Goal: Find specific page/section: Find specific page/section

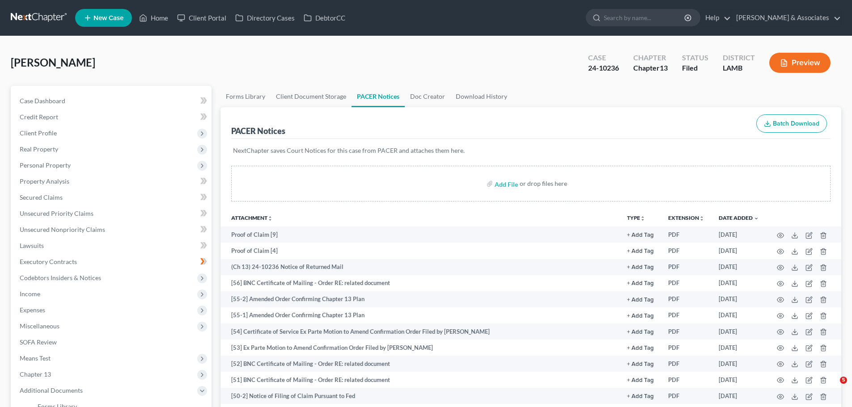
click at [162, 18] on link "Home" at bounding box center [154, 18] width 38 height 16
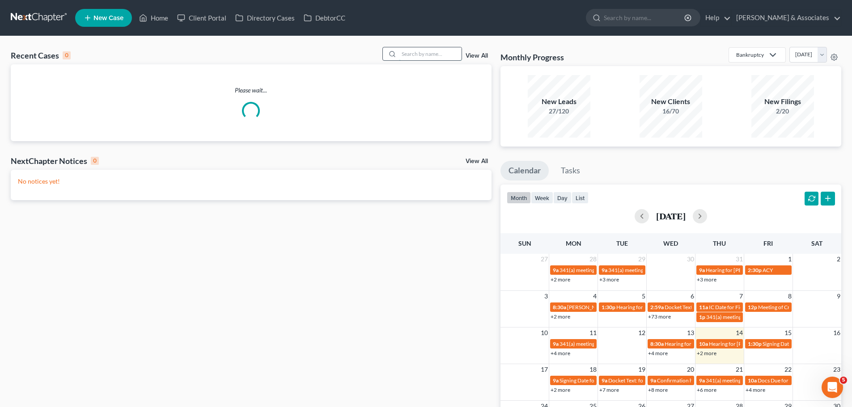
click at [415, 56] on input "search" at bounding box center [430, 53] width 63 height 13
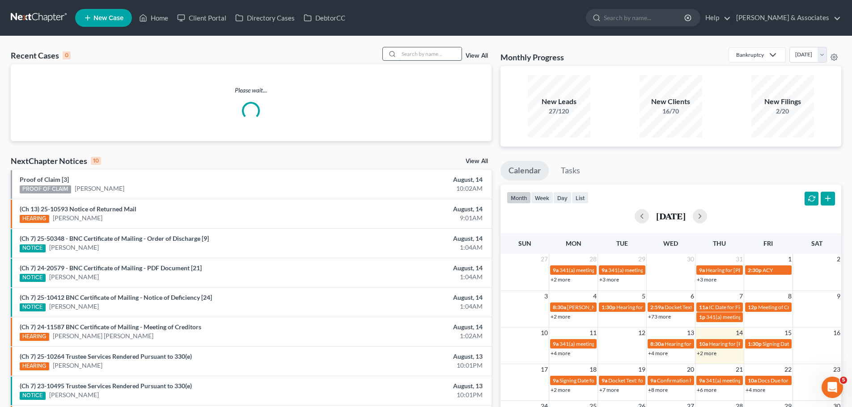
paste input "[PERSON_NAME]"
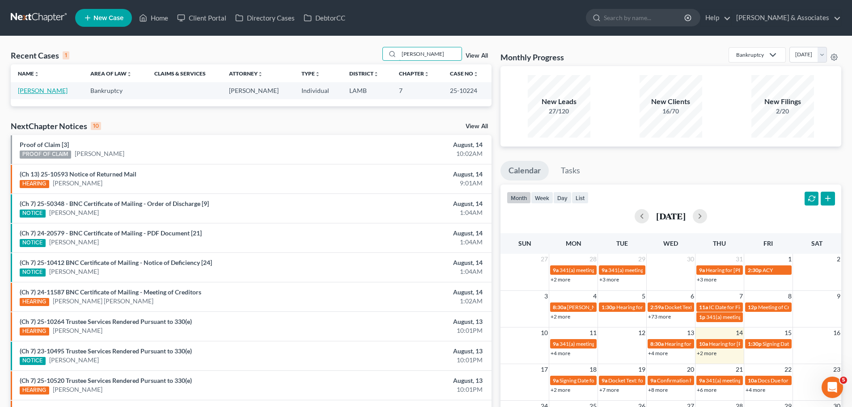
type input "[PERSON_NAME]"
click at [29, 89] on link "[PERSON_NAME]" at bounding box center [43, 91] width 50 height 8
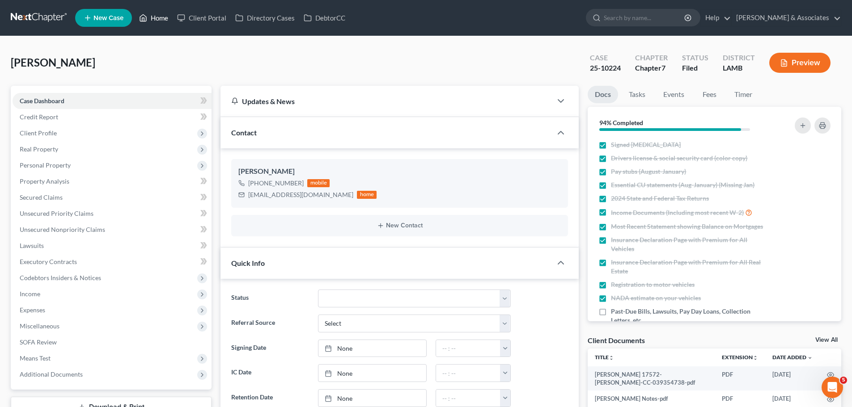
click at [161, 17] on link "Home" at bounding box center [154, 18] width 38 height 16
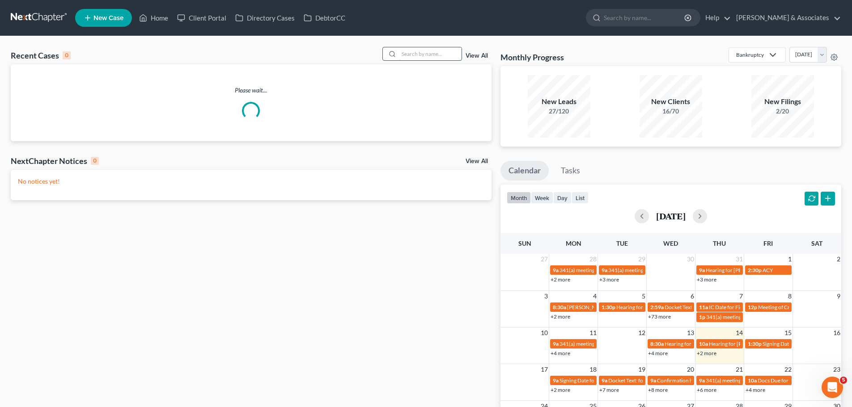
click at [416, 59] on input "search" at bounding box center [430, 53] width 63 height 13
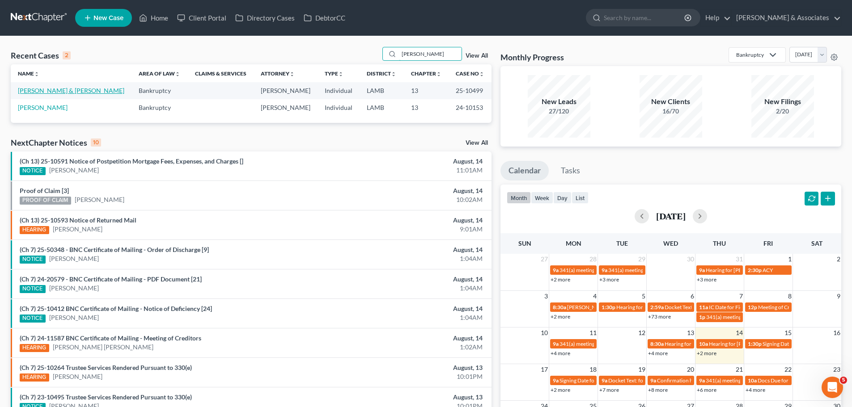
type input "[PERSON_NAME]"
click at [64, 89] on link "[PERSON_NAME] & [PERSON_NAME]" at bounding box center [71, 91] width 106 height 8
